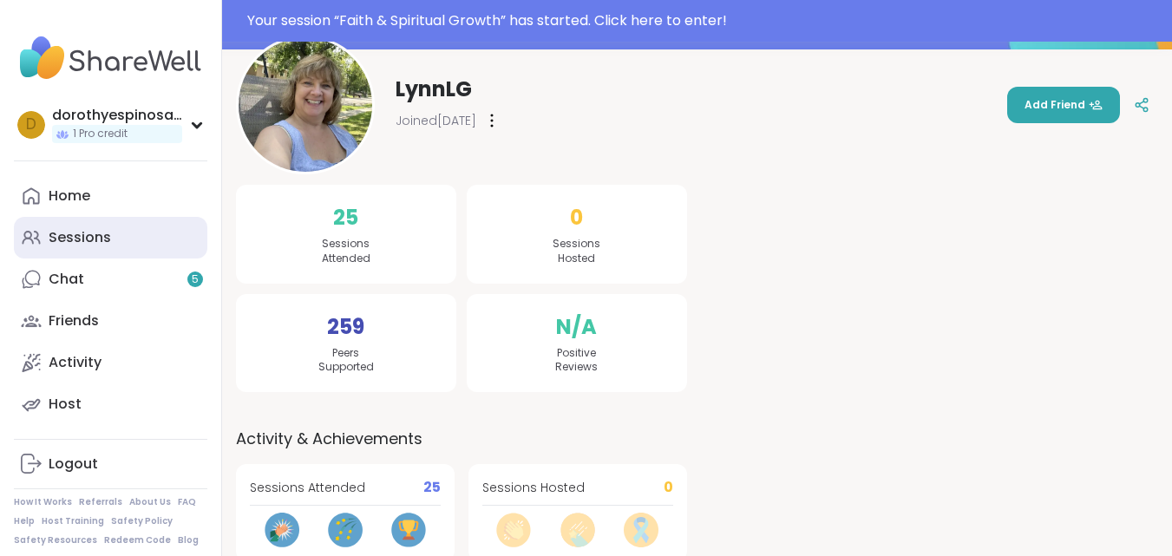
click at [86, 243] on div "Sessions" at bounding box center [80, 237] width 62 height 19
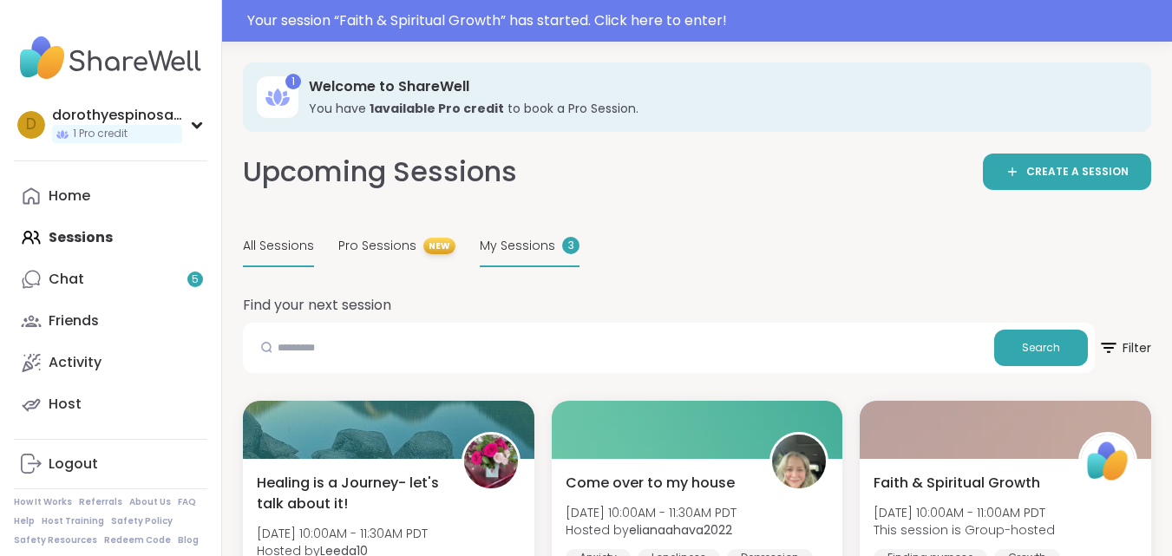
click at [541, 252] on span "My Sessions" at bounding box center [518, 246] width 76 height 18
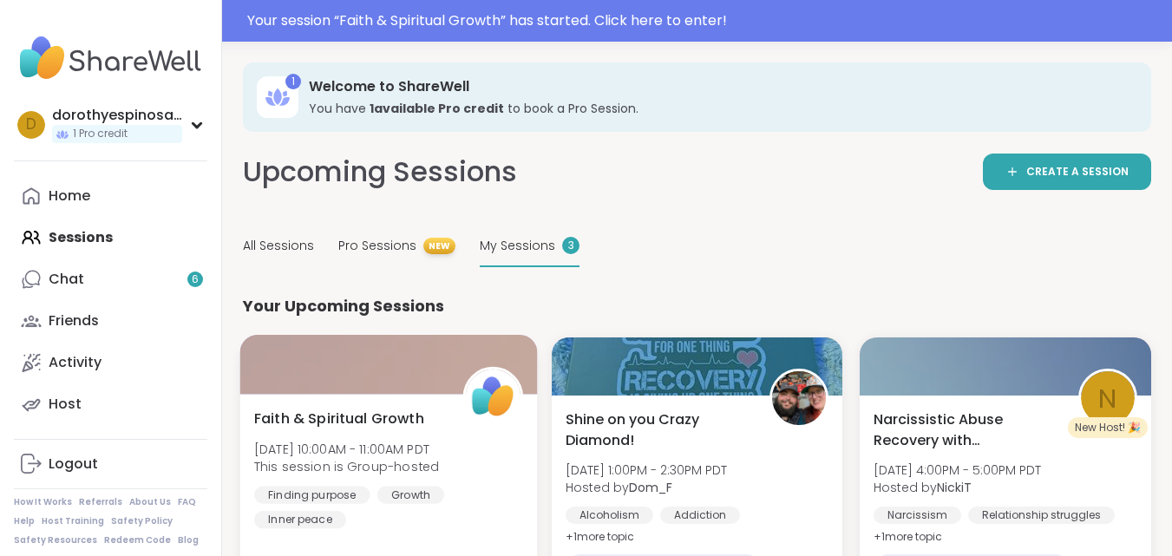
click at [411, 364] on div at bounding box center [388, 364] width 297 height 59
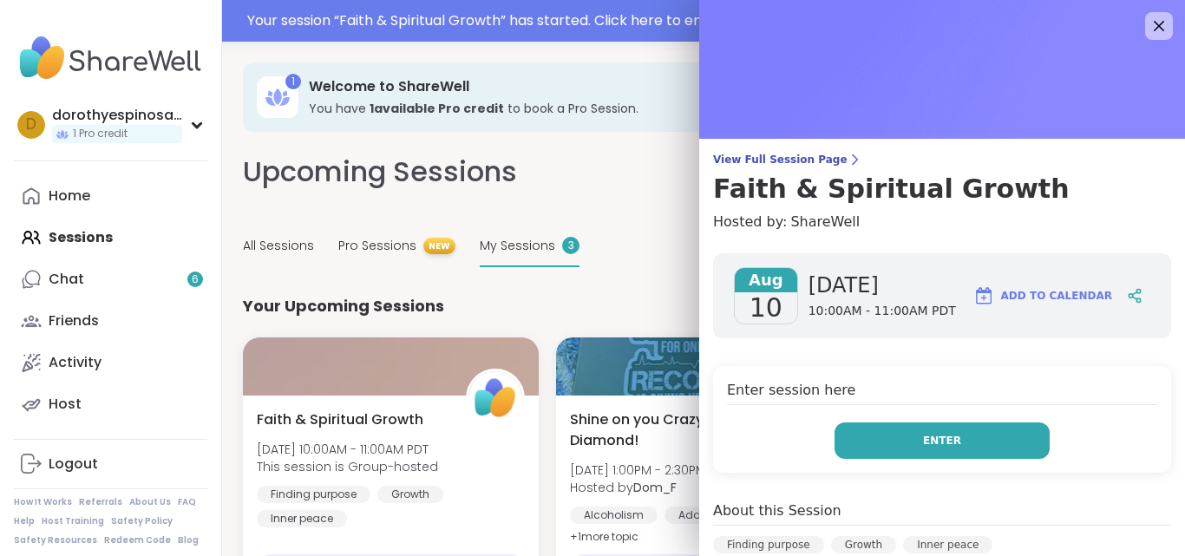
click at [962, 442] on button "Enter" at bounding box center [942, 441] width 215 height 36
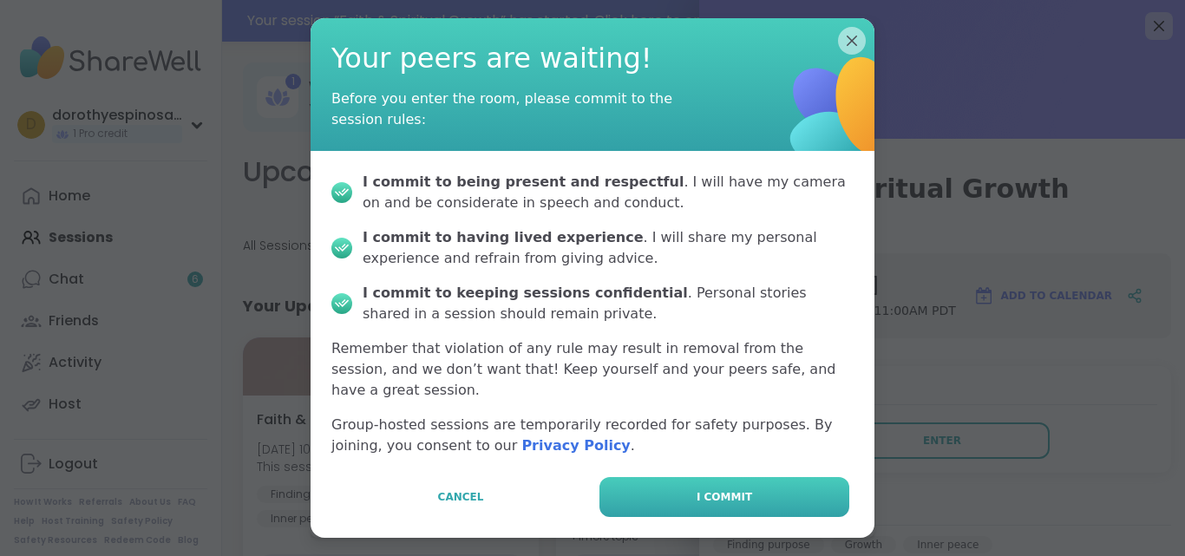
click at [750, 478] on button "I commit" at bounding box center [725, 497] width 250 height 40
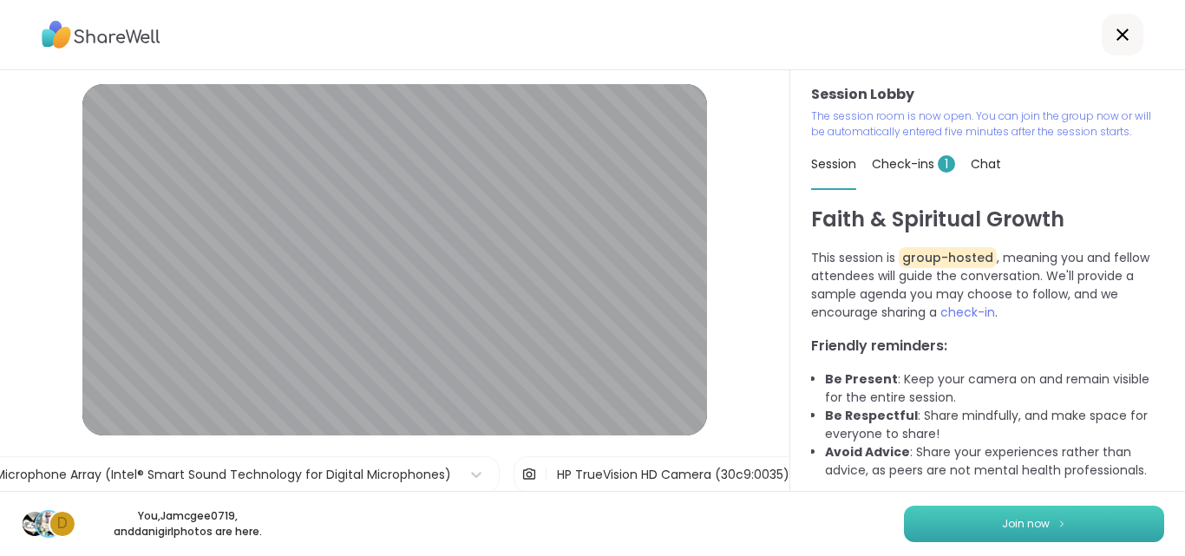
click at [1039, 516] on button "Join now" at bounding box center [1034, 524] width 260 height 36
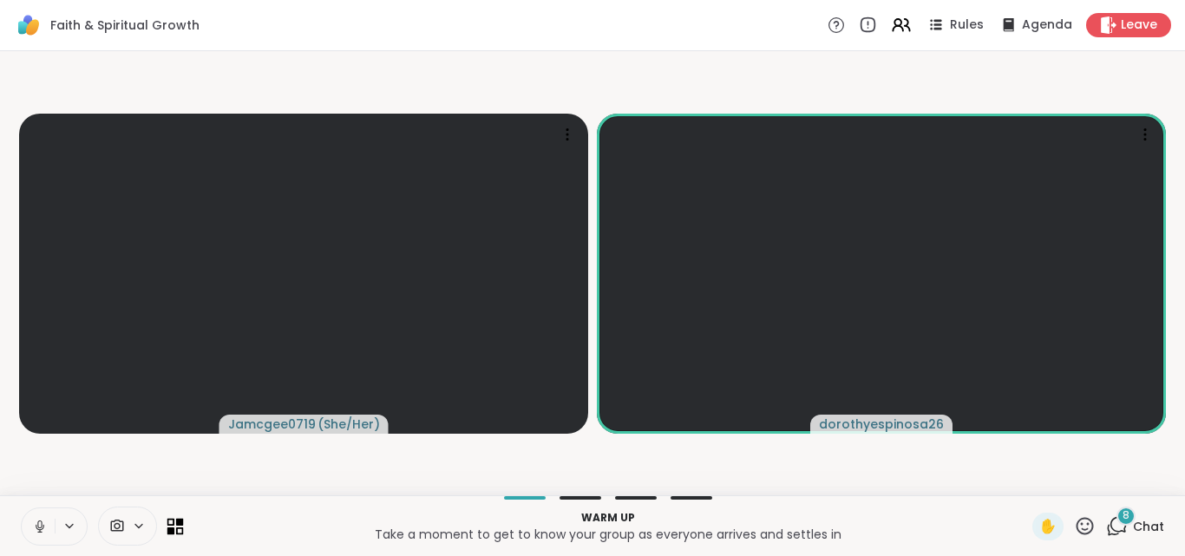
click at [169, 530] on icon at bounding box center [171, 531] width 8 height 8
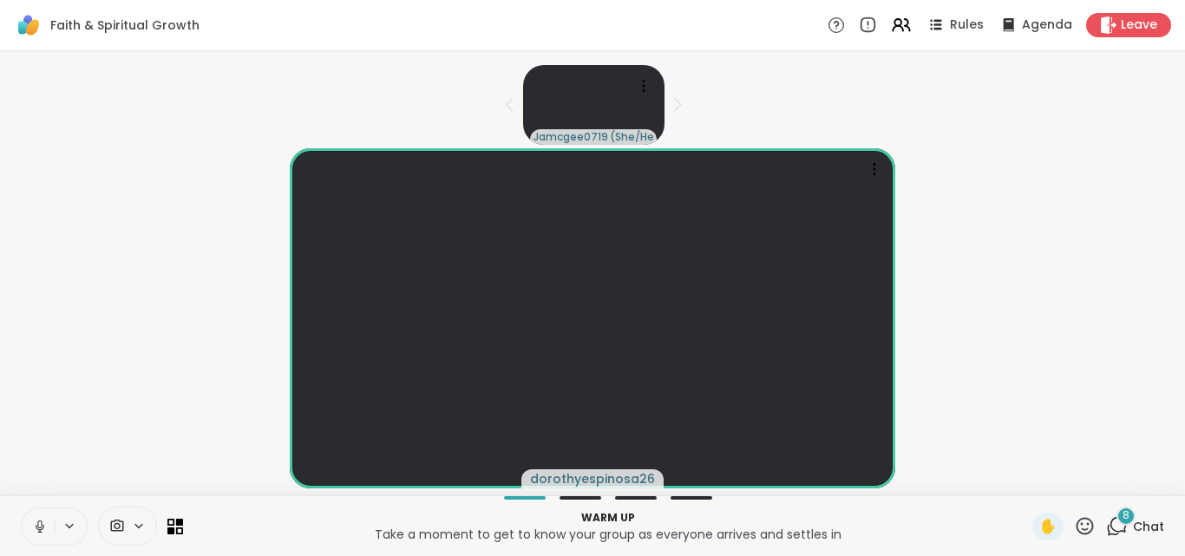
click at [1123, 516] on span "8" at bounding box center [1126, 516] width 7 height 15
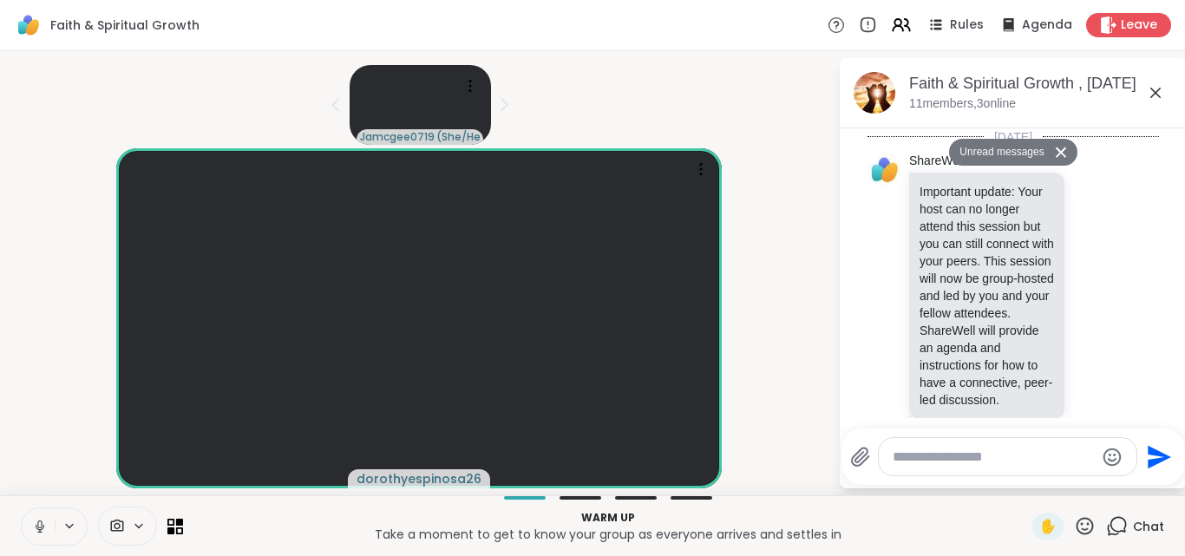
scroll to position [1729, 0]
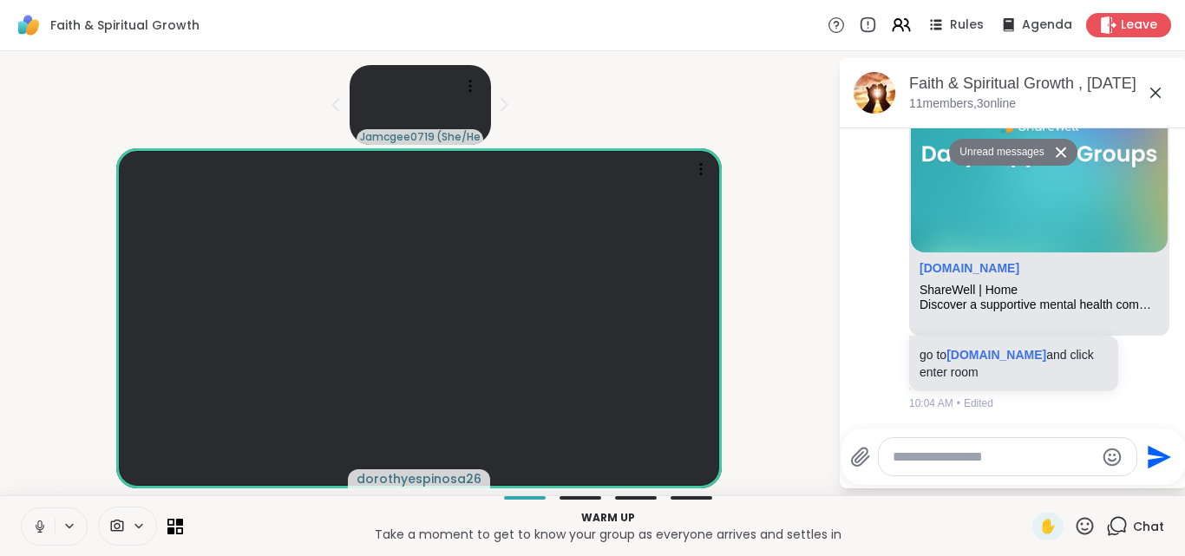
drag, startPoint x: 1174, startPoint y: 268, endPoint x: 1174, endPoint y: 292, distance: 24.3
click at [1172, 292] on html "Faith & Spiritual Growth Rules Agenda Leave Jamcgee0719 ( She/Her ) dorothyespi…" at bounding box center [592, 278] width 1185 height 556
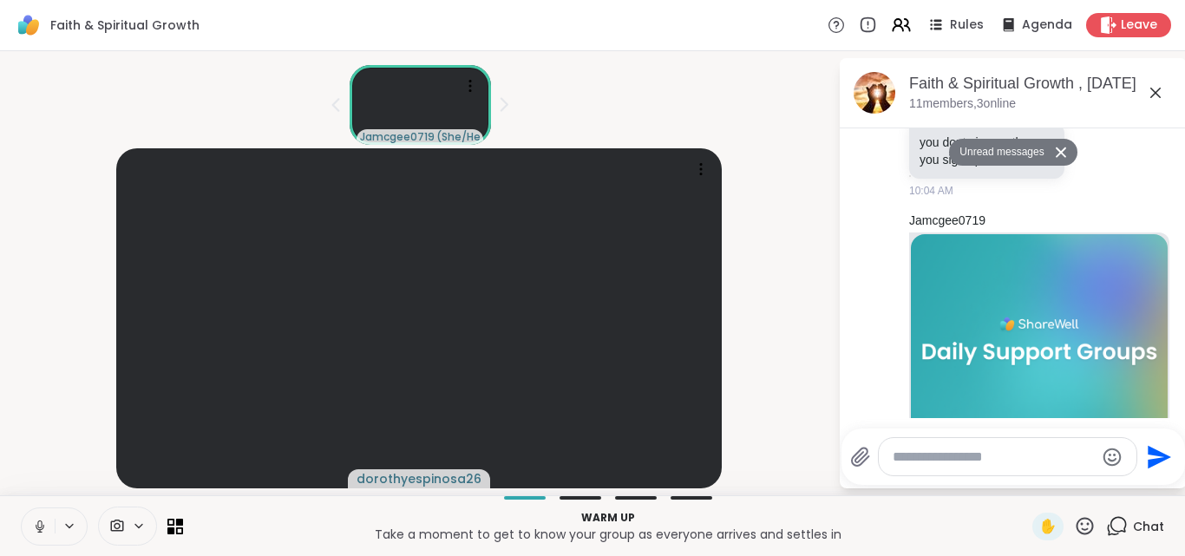
scroll to position [1430, 0]
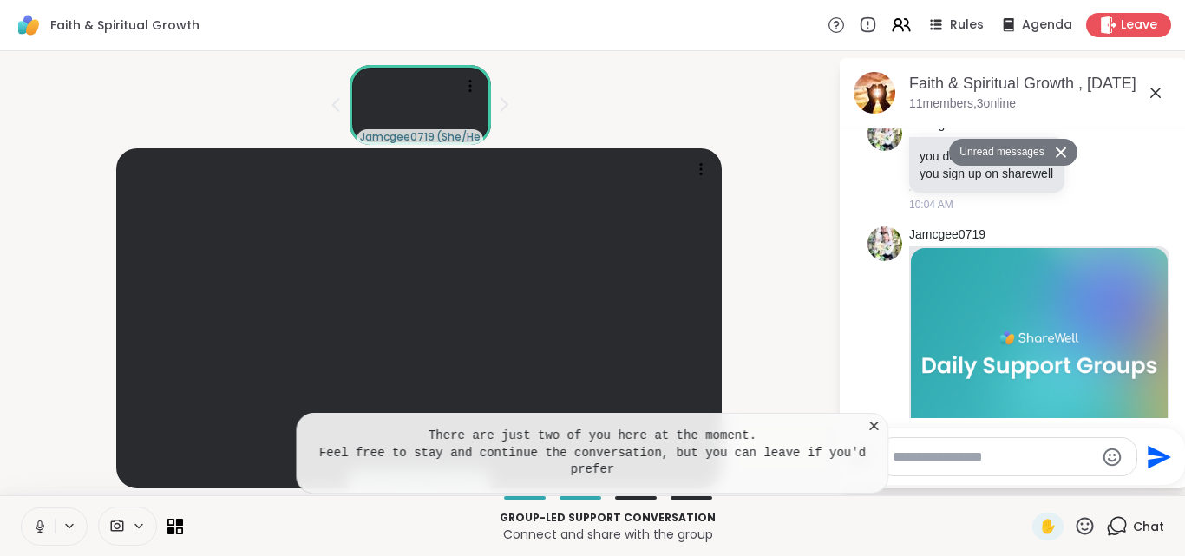
click at [870, 426] on icon at bounding box center [874, 426] width 9 height 9
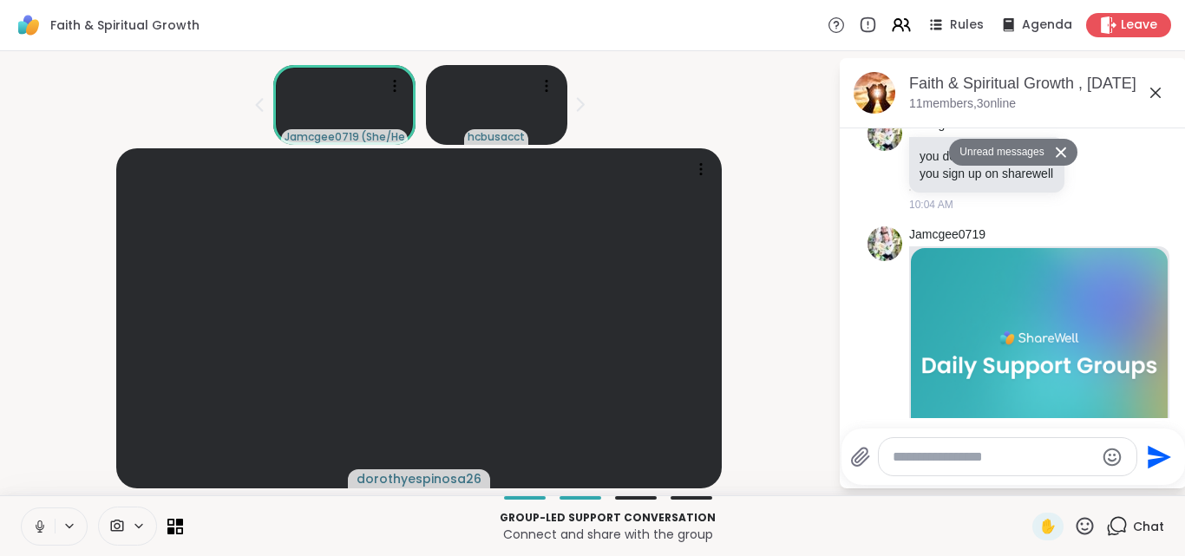
click at [1151, 89] on icon at bounding box center [1156, 93] width 10 height 10
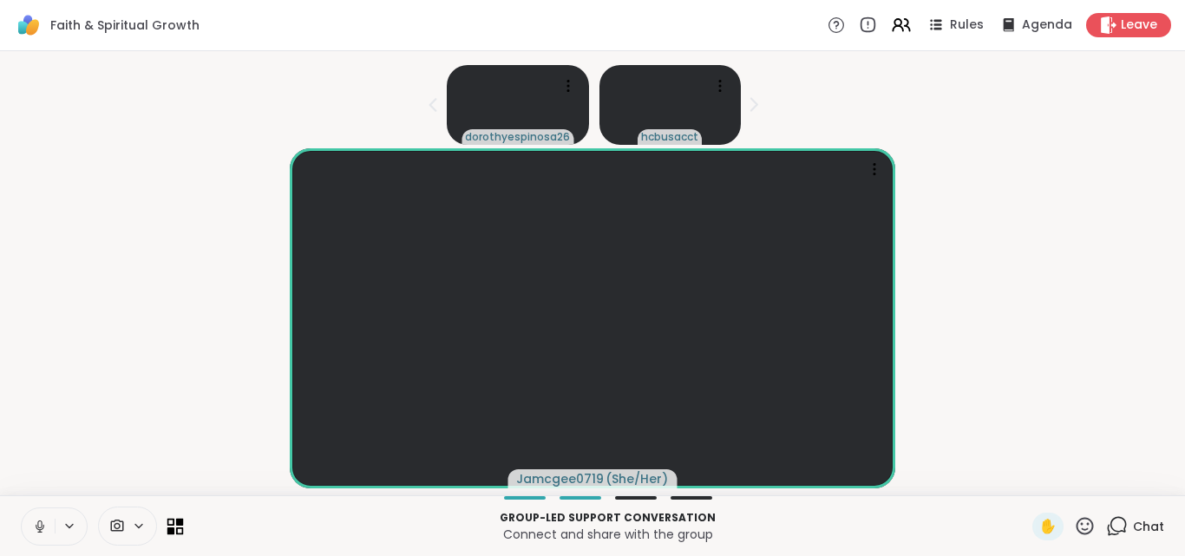
click at [174, 522] on icon at bounding box center [171, 522] width 8 height 8
